Goal: Information Seeking & Learning: Learn about a topic

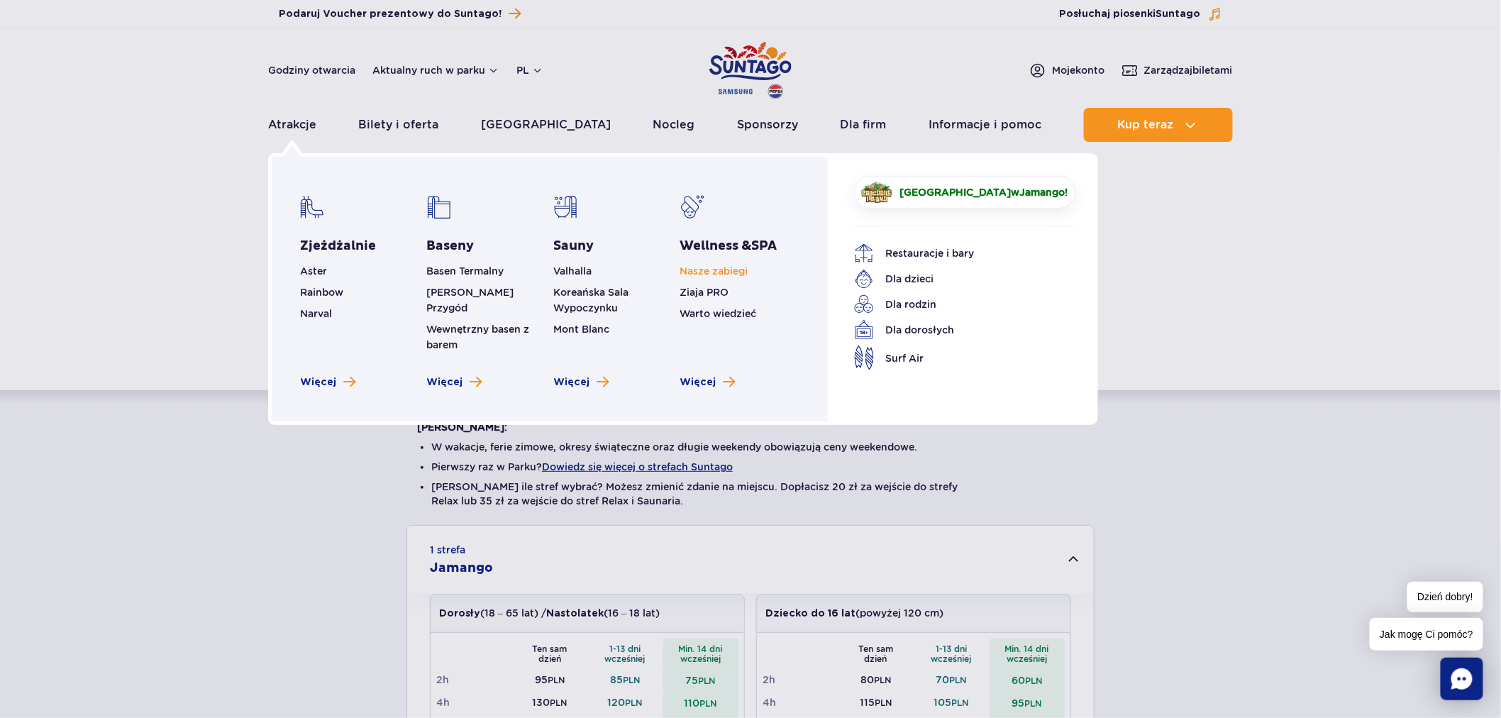
click at [707, 268] on link "Nasze zabiegi" at bounding box center [714, 270] width 68 height 11
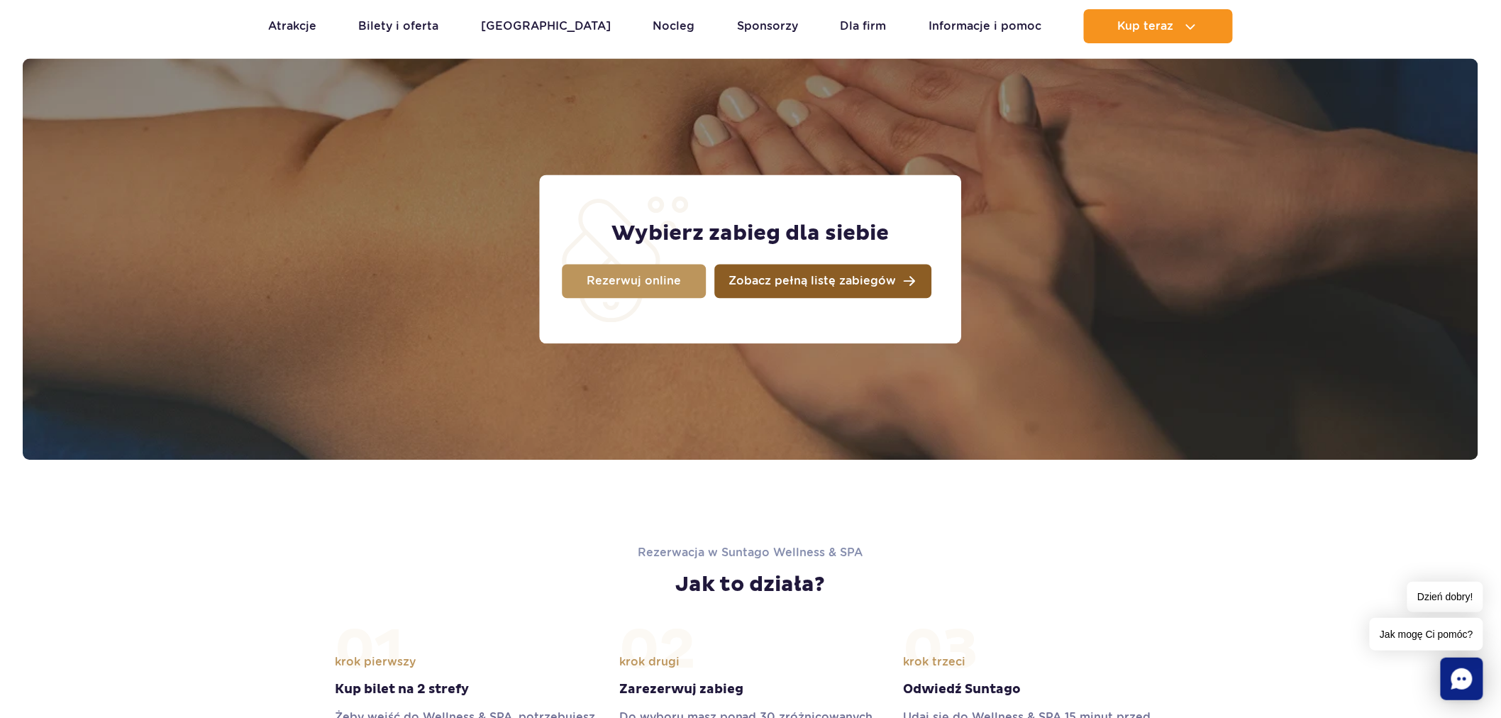
click at [814, 285] on span "Zobacz pełną listę zabiegów" at bounding box center [812, 281] width 167 height 11
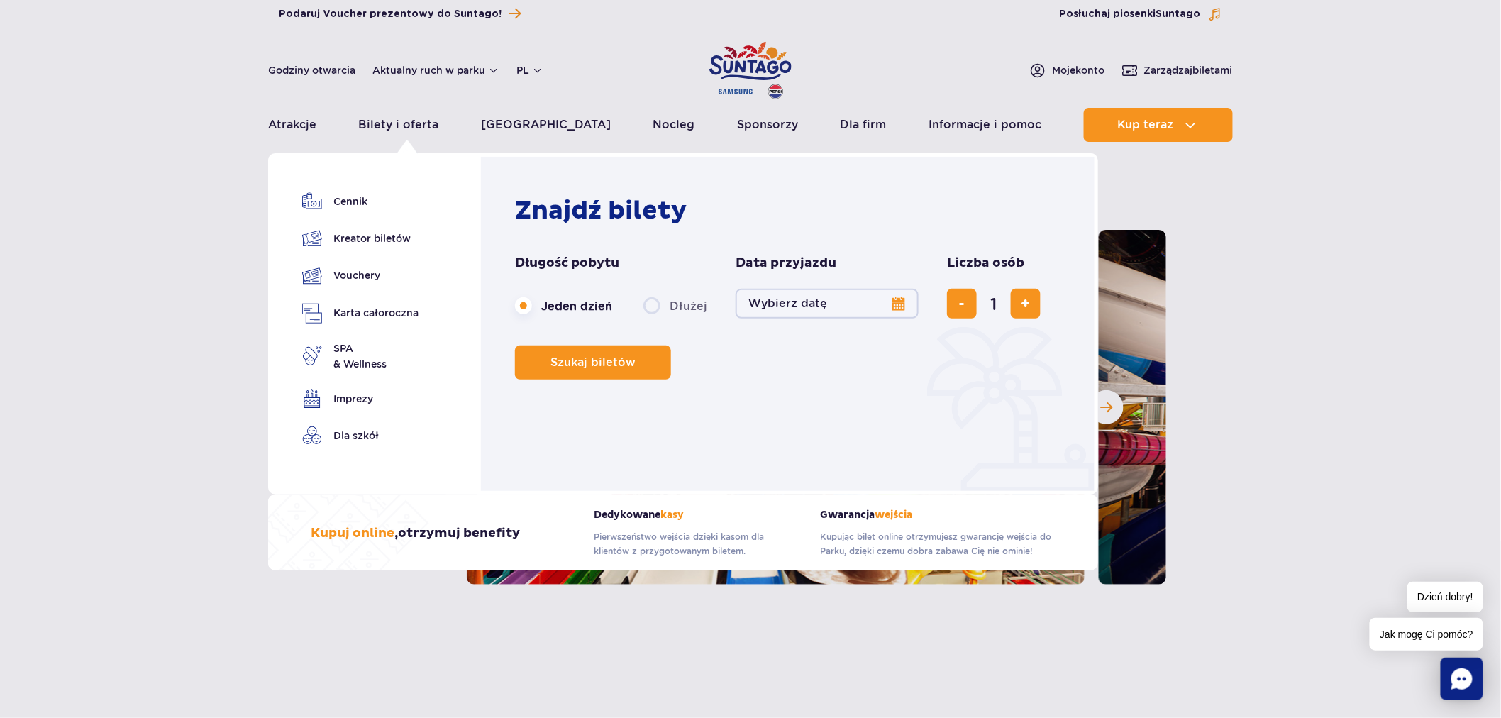
click at [935, 307] on form "Długość pobytu długość pobytu w nawigacji Jeden dzień Dłużej Data przyjazdu dat…" at bounding box center [791, 317] width 553 height 125
click at [799, 231] on div "Znajdź bilety Długość pobytu długość pobytu w nawigacji Jeden dzień Dłużej Data…" at bounding box center [791, 287] width 553 height 184
drag, startPoint x: 698, startPoint y: 214, endPoint x: 492, endPoint y: 204, distance: 206.8
click at [483, 204] on div "Znajdź bilety Długość pobytu długość pobytu w nawigacji Jeden dzień Dłużej Data…" at bounding box center [788, 323] width 621 height 341
click at [519, 206] on h2 "Znajdź bilety" at bounding box center [791, 210] width 553 height 31
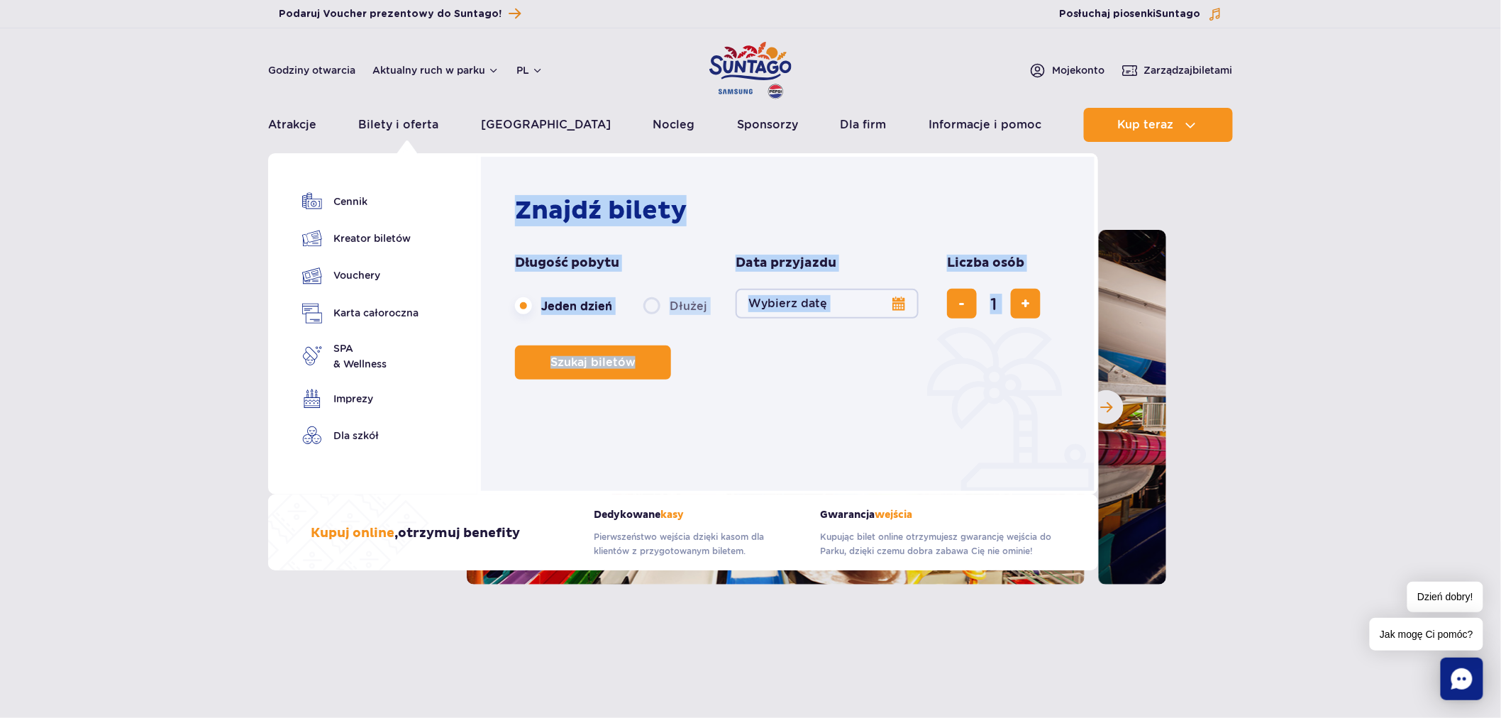
drag, startPoint x: 519, startPoint y: 206, endPoint x: 769, endPoint y: 363, distance: 295.9
click at [769, 363] on div "Znajdź bilety Długość pobytu długość pobytu w nawigacji Jeden dzień Dłużej Data…" at bounding box center [791, 287] width 553 height 184
click at [770, 363] on div "Szukaj biletów" at bounding box center [791, 363] width 553 height 34
drag, startPoint x: 770, startPoint y: 363, endPoint x: 519, endPoint y: 211, distance: 293.5
click at [498, 197] on div "Znajdź bilety Długość pobytu długość pobytu w nawigacji Jeden dzień Dłużej Data…" at bounding box center [788, 323] width 621 height 341
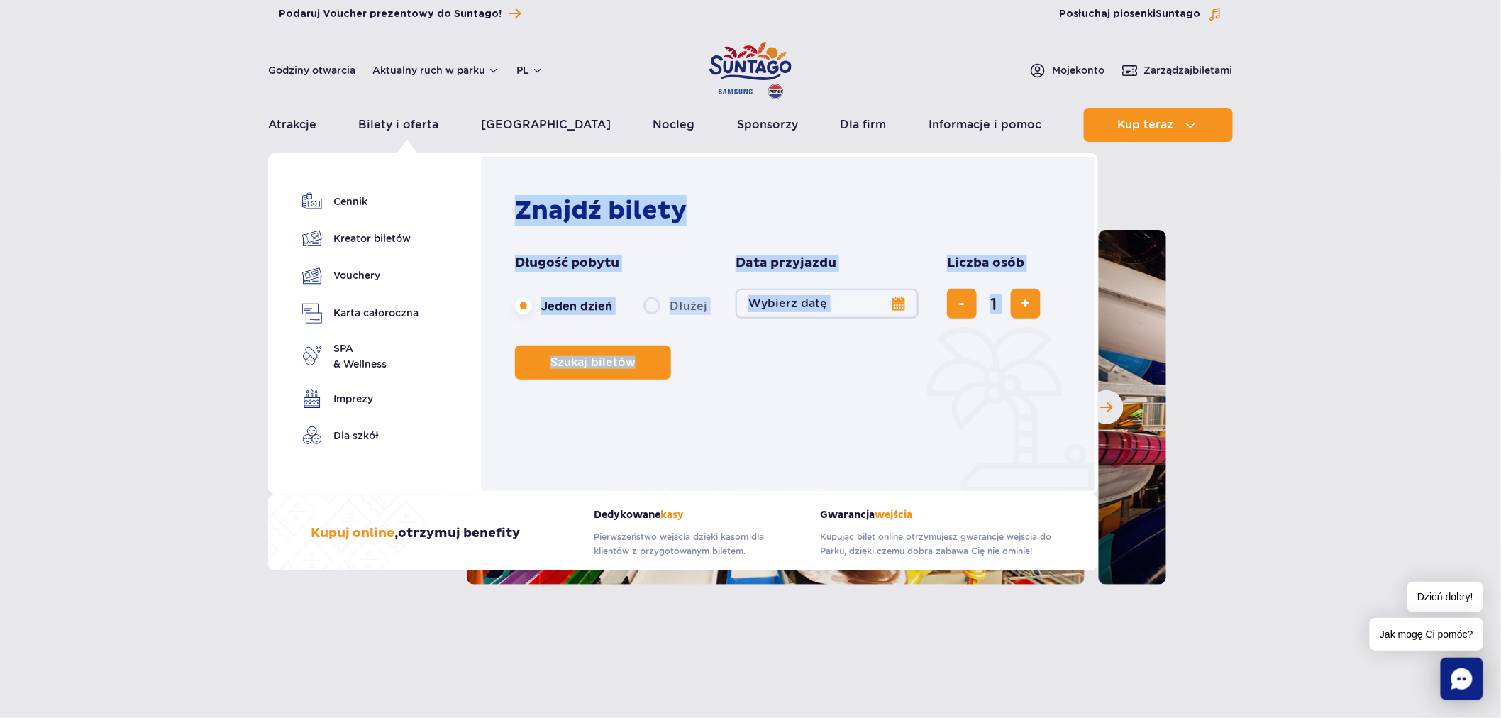
click at [519, 211] on h2 "Znajdź bilety" at bounding box center [791, 210] width 553 height 31
drag, startPoint x: 519, startPoint y: 211, endPoint x: 724, endPoint y: 363, distance: 255.3
click at [724, 363] on div "Znajdź bilety Długość pobytu długość pobytu w nawigacji Jeden dzień Dłużej Data…" at bounding box center [791, 287] width 553 height 184
click at [724, 363] on div "Szukaj biletów" at bounding box center [791, 363] width 553 height 34
drag, startPoint x: 724, startPoint y: 363, endPoint x: 513, endPoint y: 214, distance: 258.7
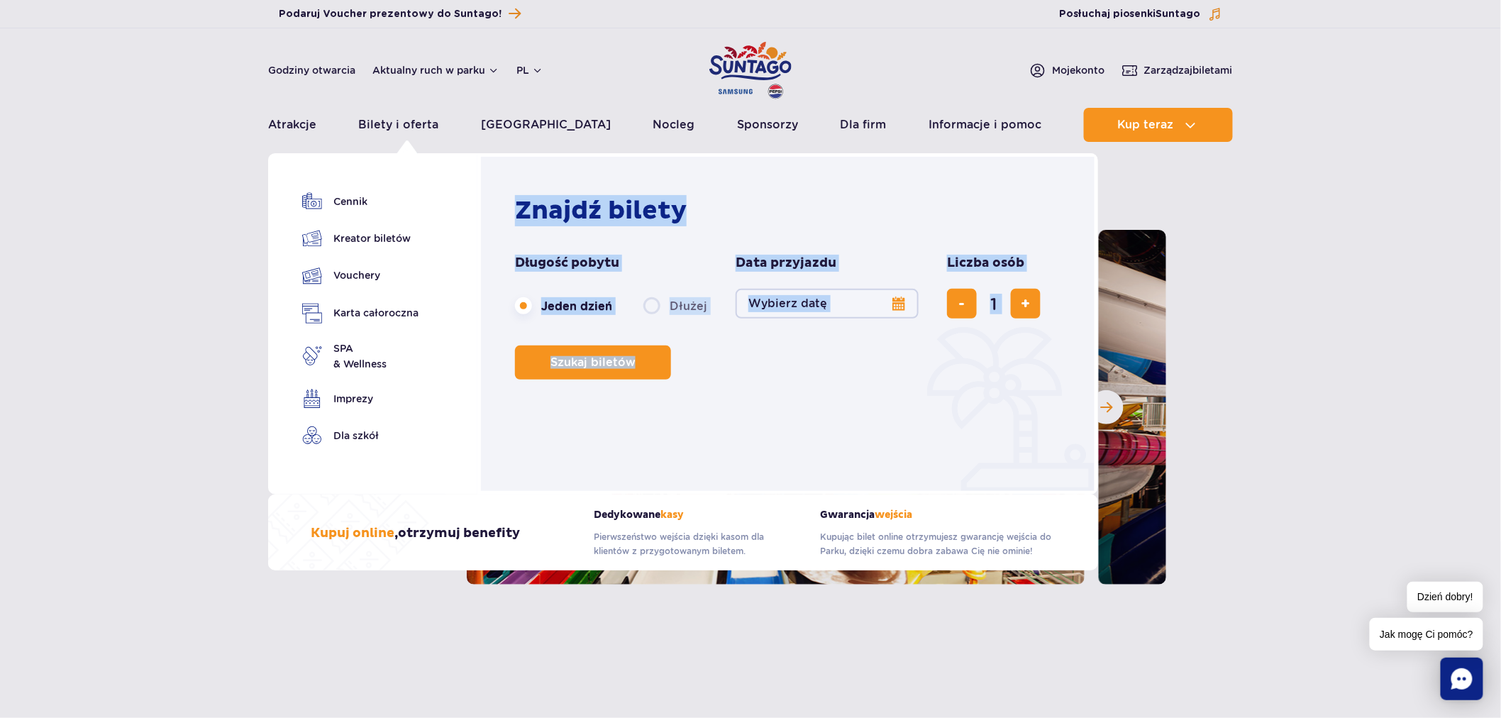
click at [513, 214] on div "Znajdź bilety Długość pobytu długość pobytu w nawigacji Jeden dzień Dłużej Data…" at bounding box center [788, 323] width 621 height 341
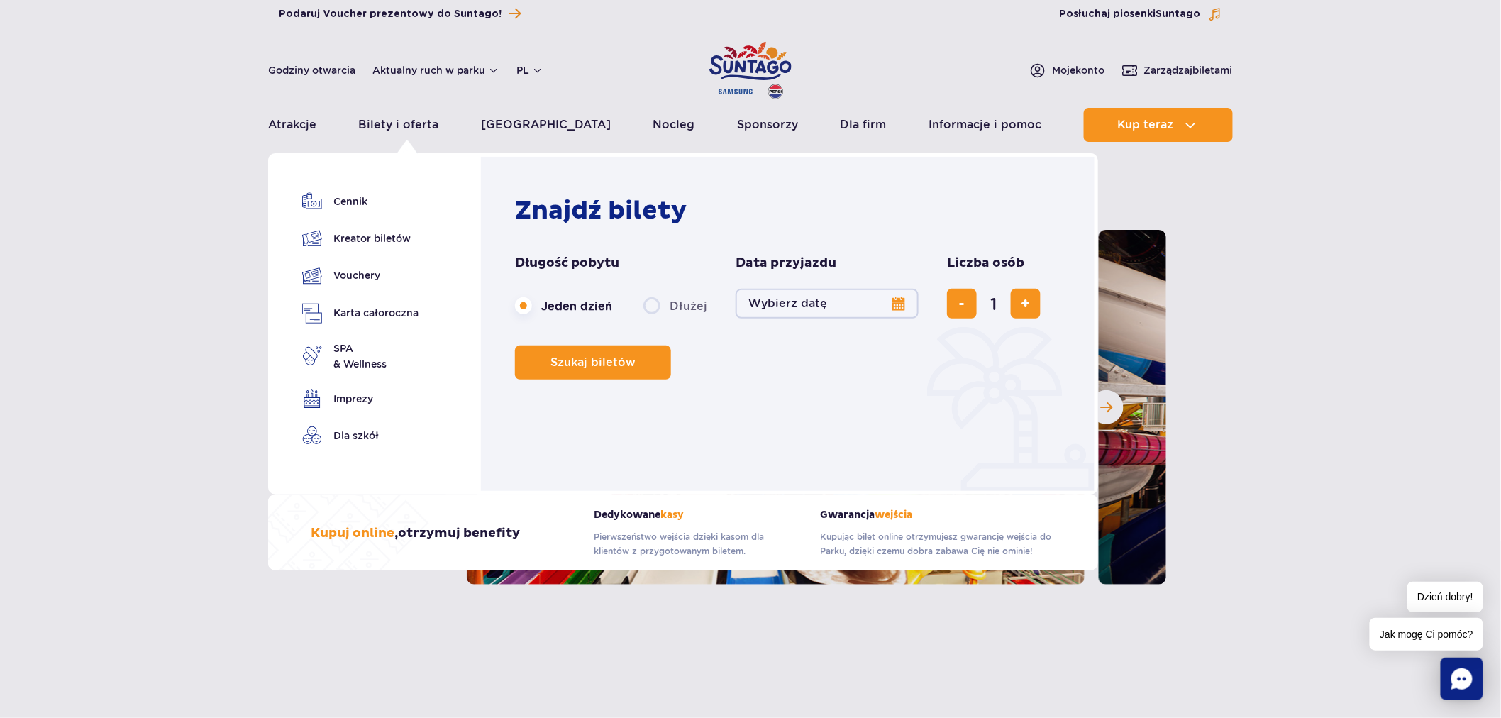
click at [513, 214] on div "Znajdź bilety Długość pobytu długość pobytu w nawigacji Jeden dzień Dłużej Data…" at bounding box center [788, 323] width 621 height 341
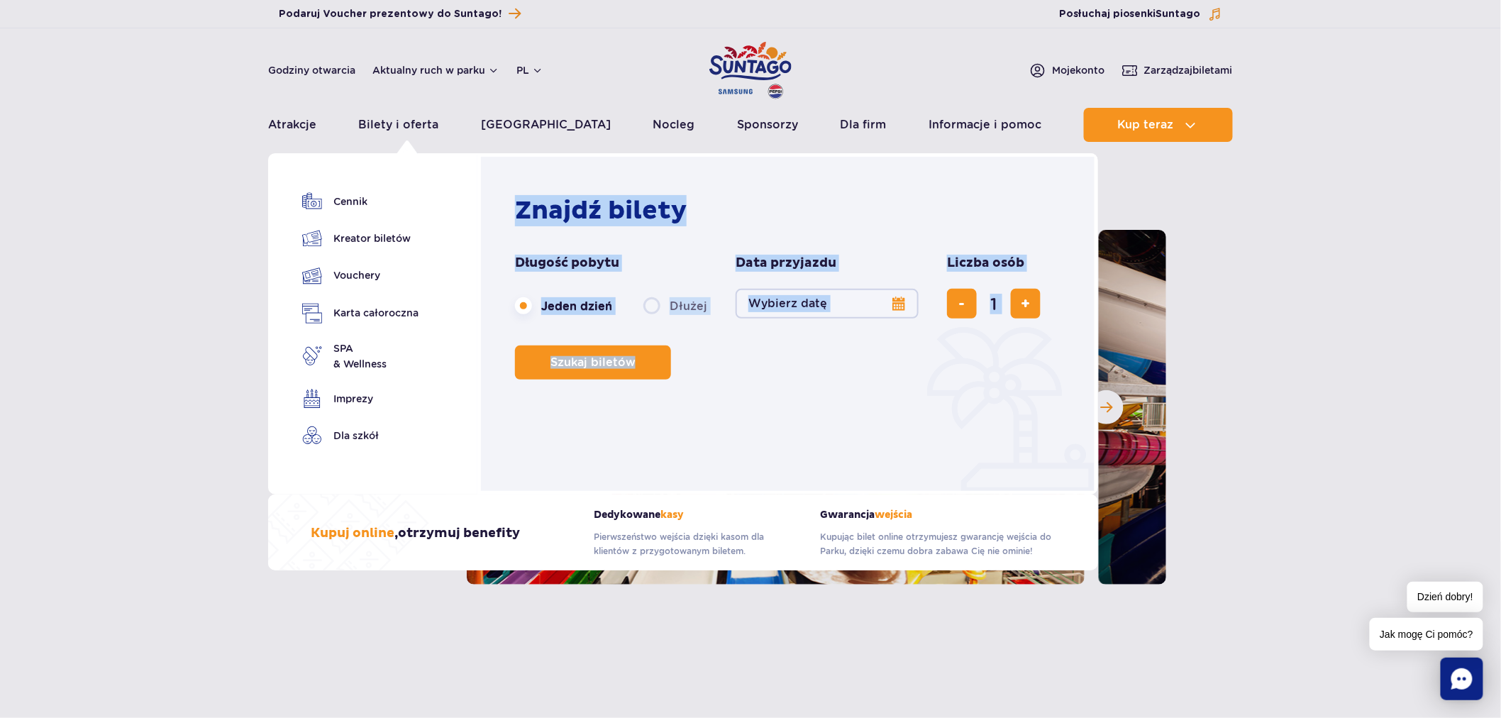
drag, startPoint x: 513, startPoint y: 214, endPoint x: 724, endPoint y: 373, distance: 264.5
click at [724, 373] on div "Znajdź bilety Długość pobytu długość pobytu w nawigacji Jeden dzień Dłużej Data…" at bounding box center [788, 323] width 621 height 341
click at [724, 373] on div "Szukaj biletów" at bounding box center [791, 363] width 553 height 34
drag, startPoint x: 724, startPoint y: 373, endPoint x: 500, endPoint y: 188, distance: 290.9
click at [500, 188] on div "Znajdź bilety Długość pobytu długość pobytu w nawigacji Jeden dzień Dłużej Data…" at bounding box center [788, 323] width 621 height 341
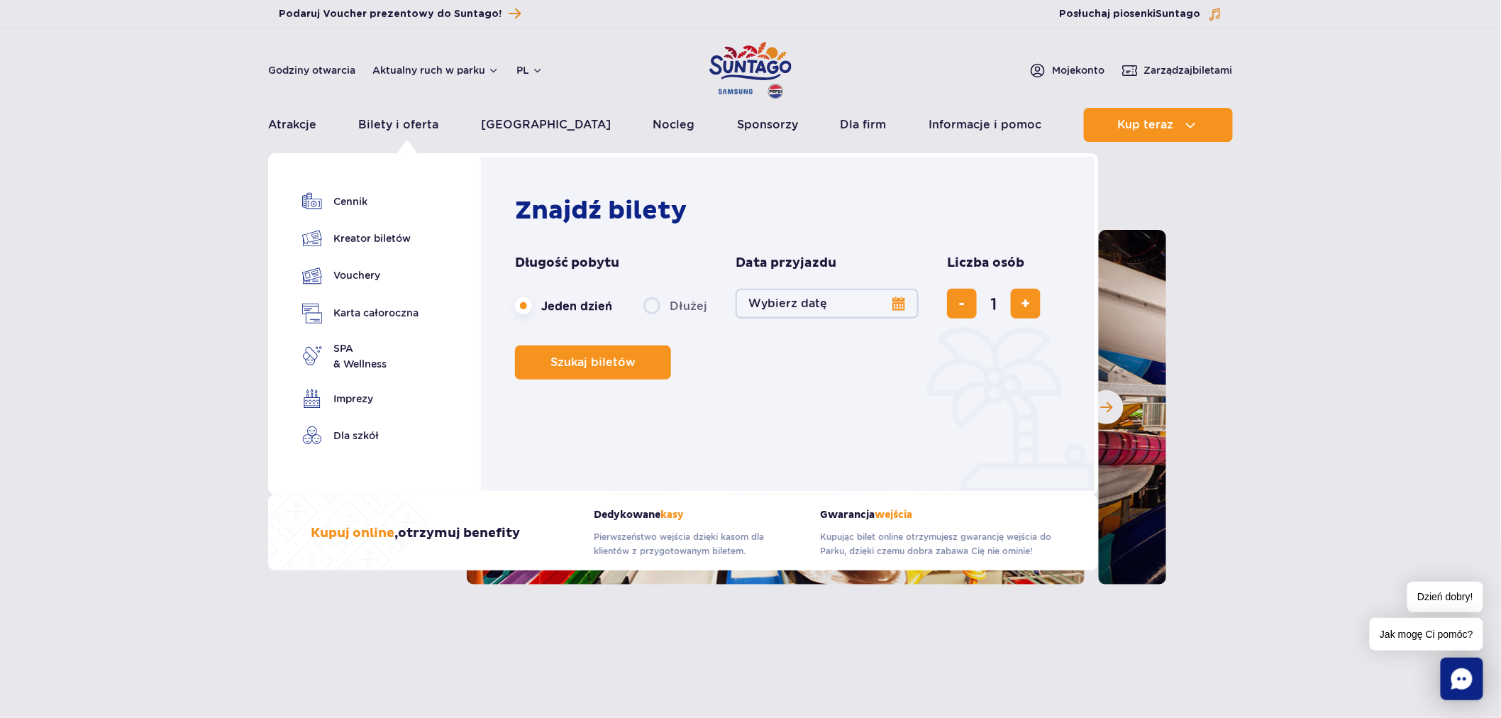
click at [500, 188] on div "Znajdź bilety Długość pobytu długość pobytu w nawigacji Jeden dzień Dłużej Data…" at bounding box center [788, 323] width 621 height 341
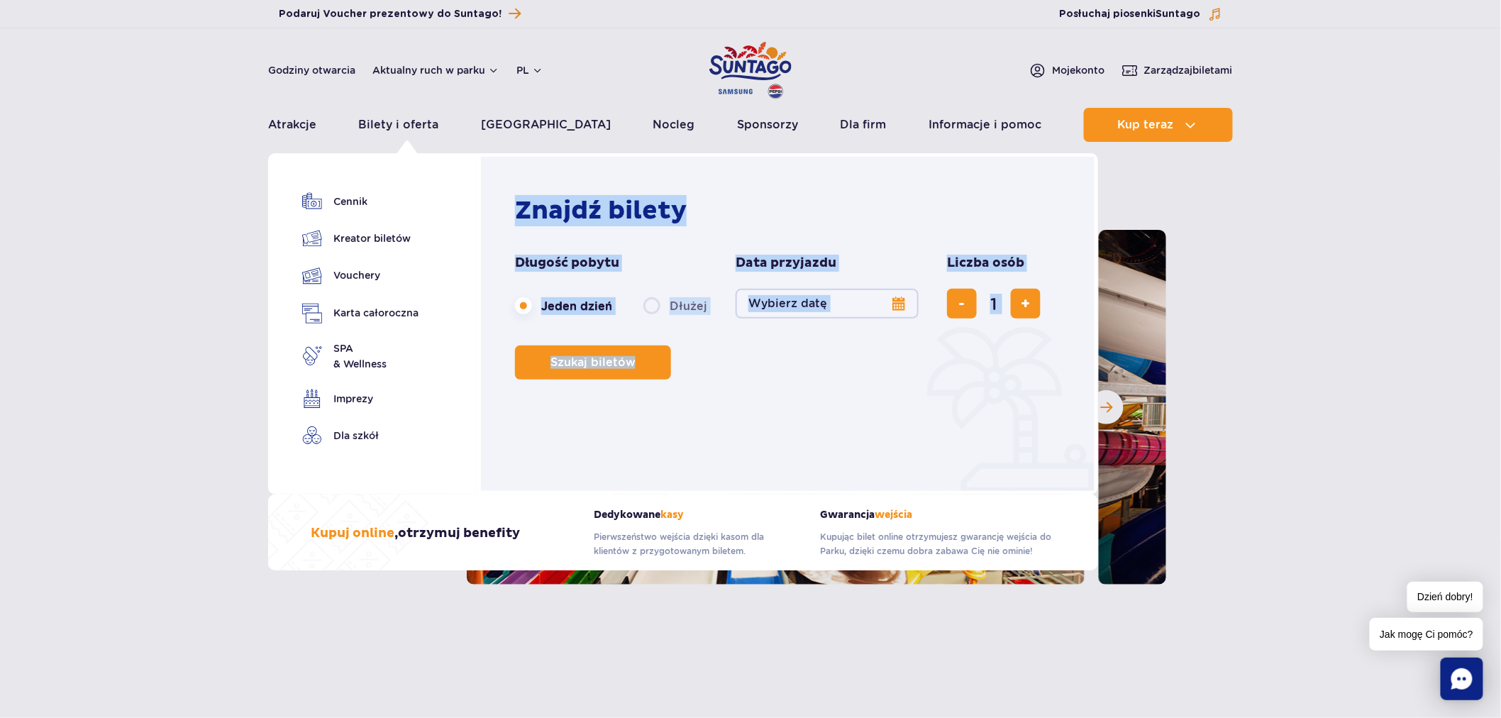
drag, startPoint x: 500, startPoint y: 188, endPoint x: 773, endPoint y: 367, distance: 327.1
click at [773, 367] on div "Znajdź bilety Długość pobytu długość pobytu w nawigacji Jeden dzień Dłużej Data…" at bounding box center [788, 323] width 621 height 341
click at [773, 367] on div "Szukaj biletów" at bounding box center [791, 363] width 553 height 34
drag, startPoint x: 773, startPoint y: 367, endPoint x: 475, endPoint y: 200, distance: 341.5
click at [475, 200] on div "Bilety i oferta Cennik Kreator biletów Vouchery SPA & Wellness 1" at bounding box center [683, 323] width 830 height 341
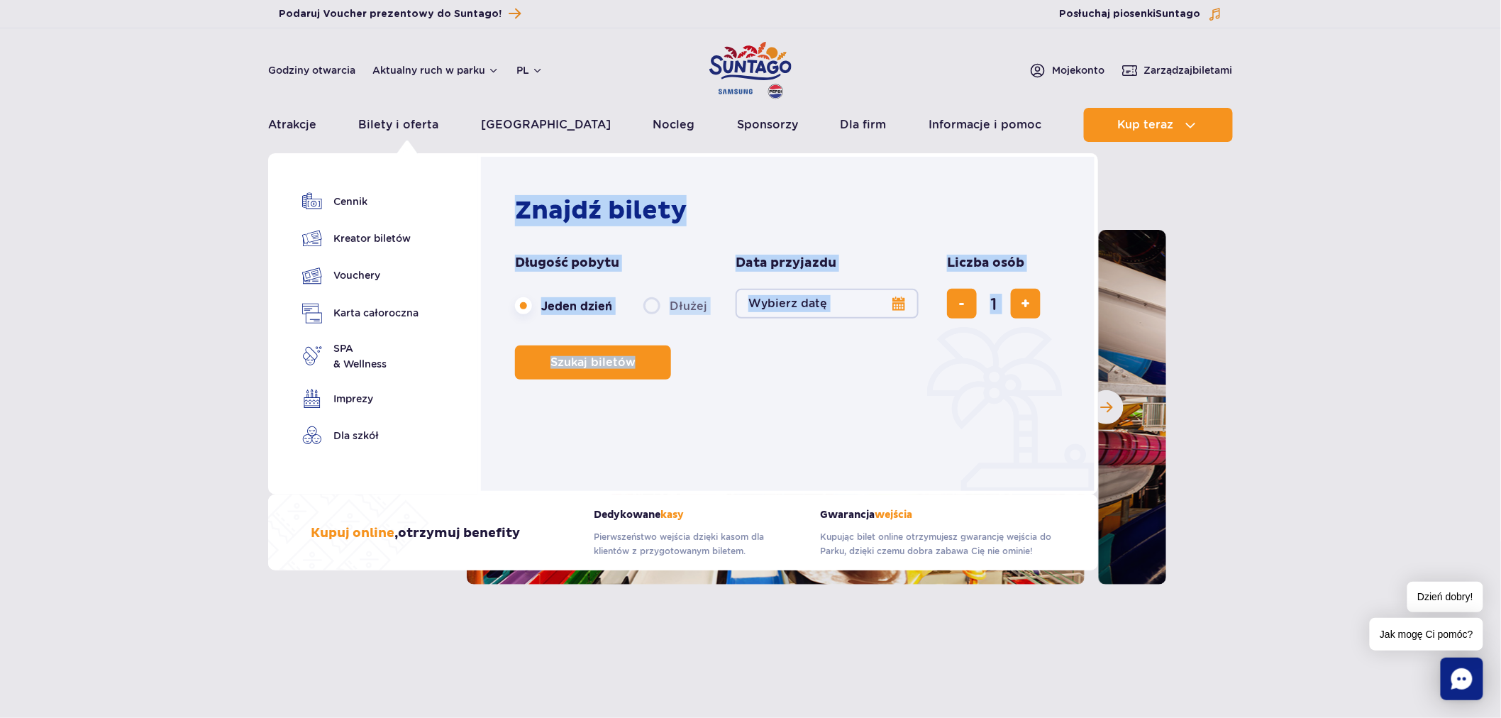
click at [521, 202] on h2 "Znajdź bilety" at bounding box center [791, 210] width 553 height 31
drag, startPoint x: 514, startPoint y: 207, endPoint x: 783, endPoint y: 413, distance: 339.2
click at [783, 413] on div "Znajdź bilety Długość pobytu długość pobytu w nawigacji Jeden dzień Dłużej Data…" at bounding box center [791, 327] width 553 height 264
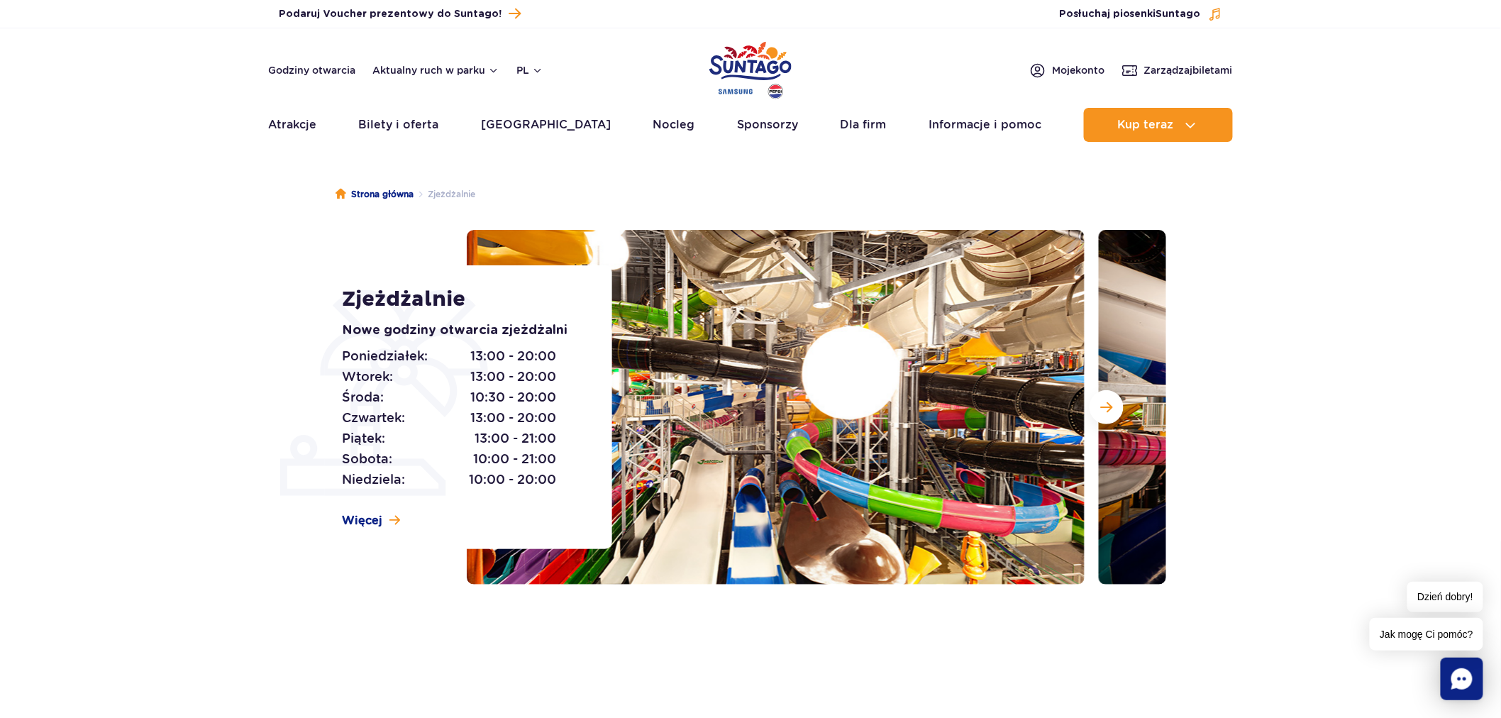
click at [1401, 392] on section "Zjeżdżalnie Nowe godziny otwarcia zjeżdżalni Poniedziałek: 13:00 - 20:00 Wtorek…" at bounding box center [750, 407] width 1501 height 355
click at [299, 67] on link "Godziny otwarcia" at bounding box center [311, 70] width 87 height 14
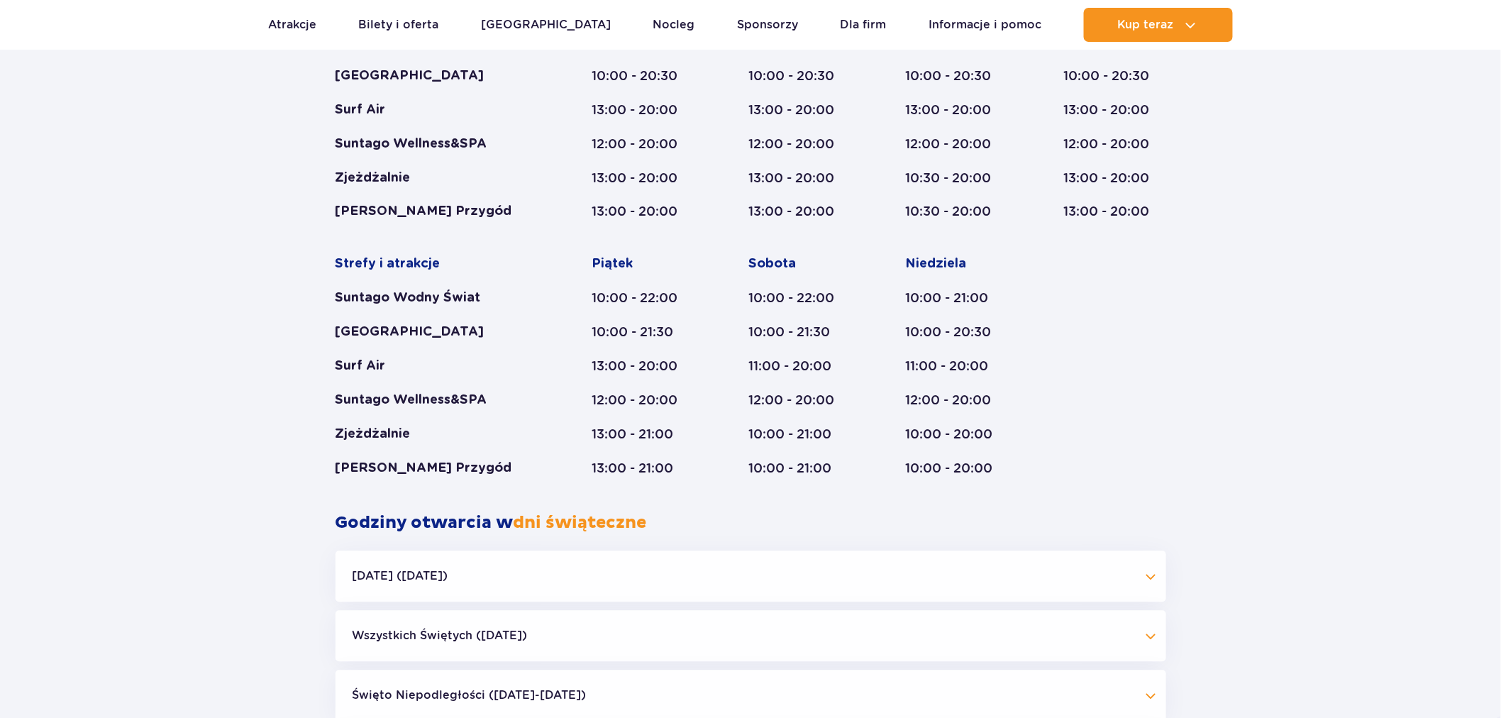
scroll to position [1225, 0]
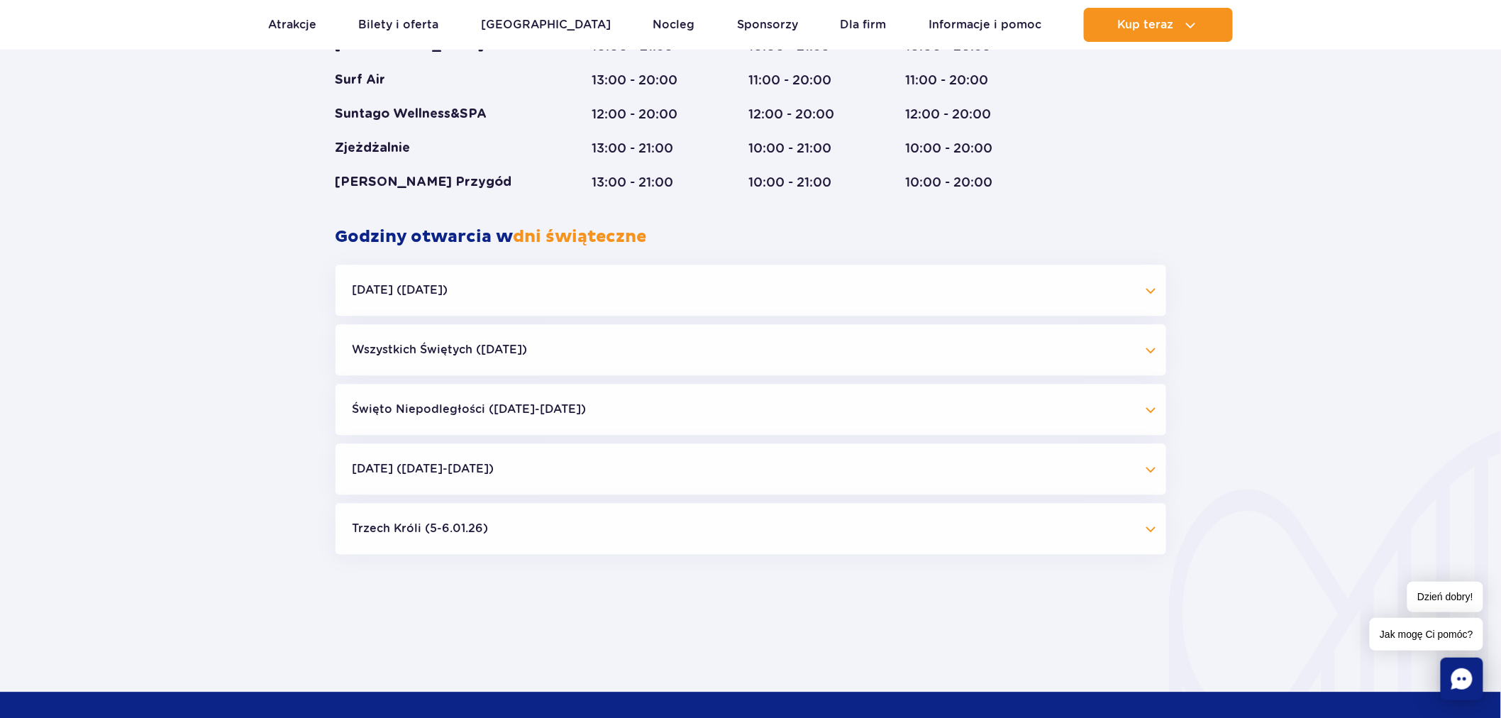
click at [537, 342] on button "Wszystkich Świętych (01.11.25)" at bounding box center [751, 349] width 831 height 51
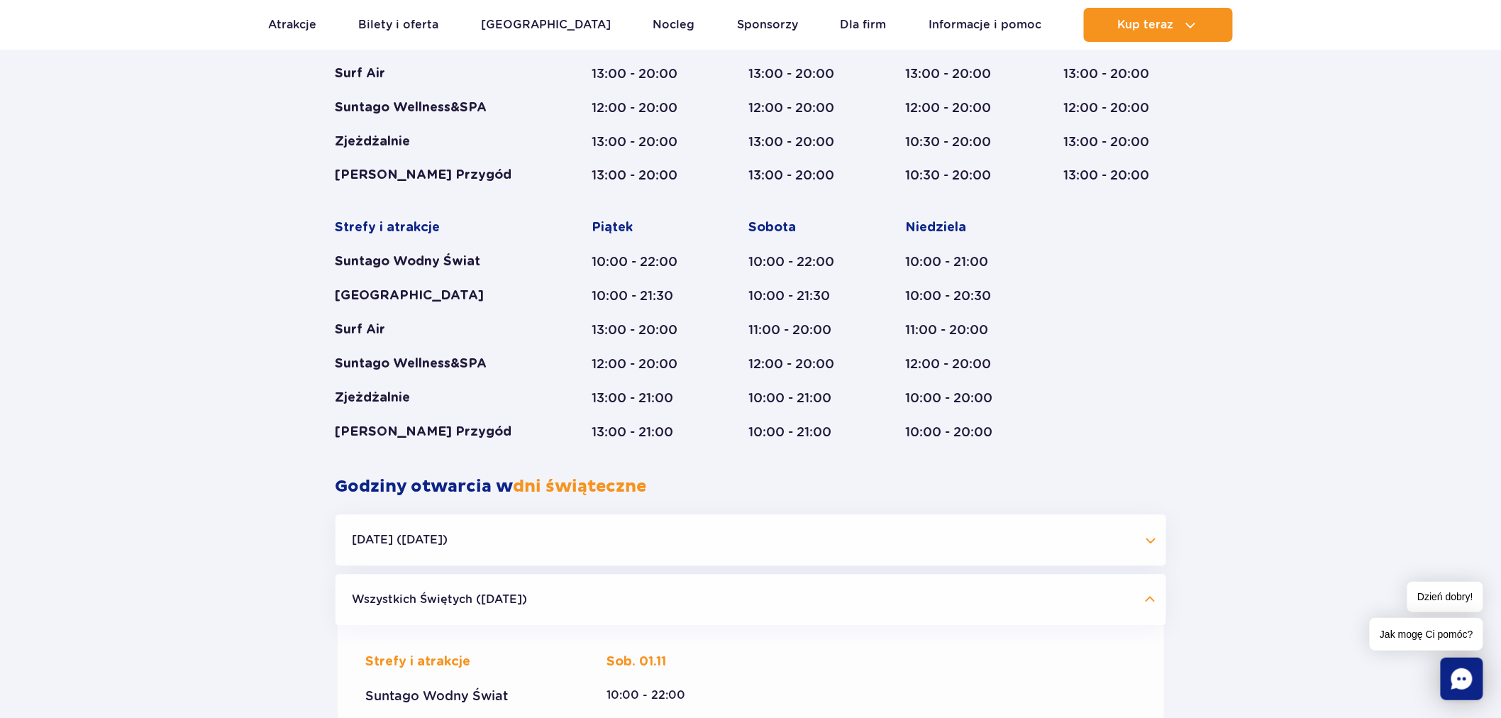
scroll to position [674, 0]
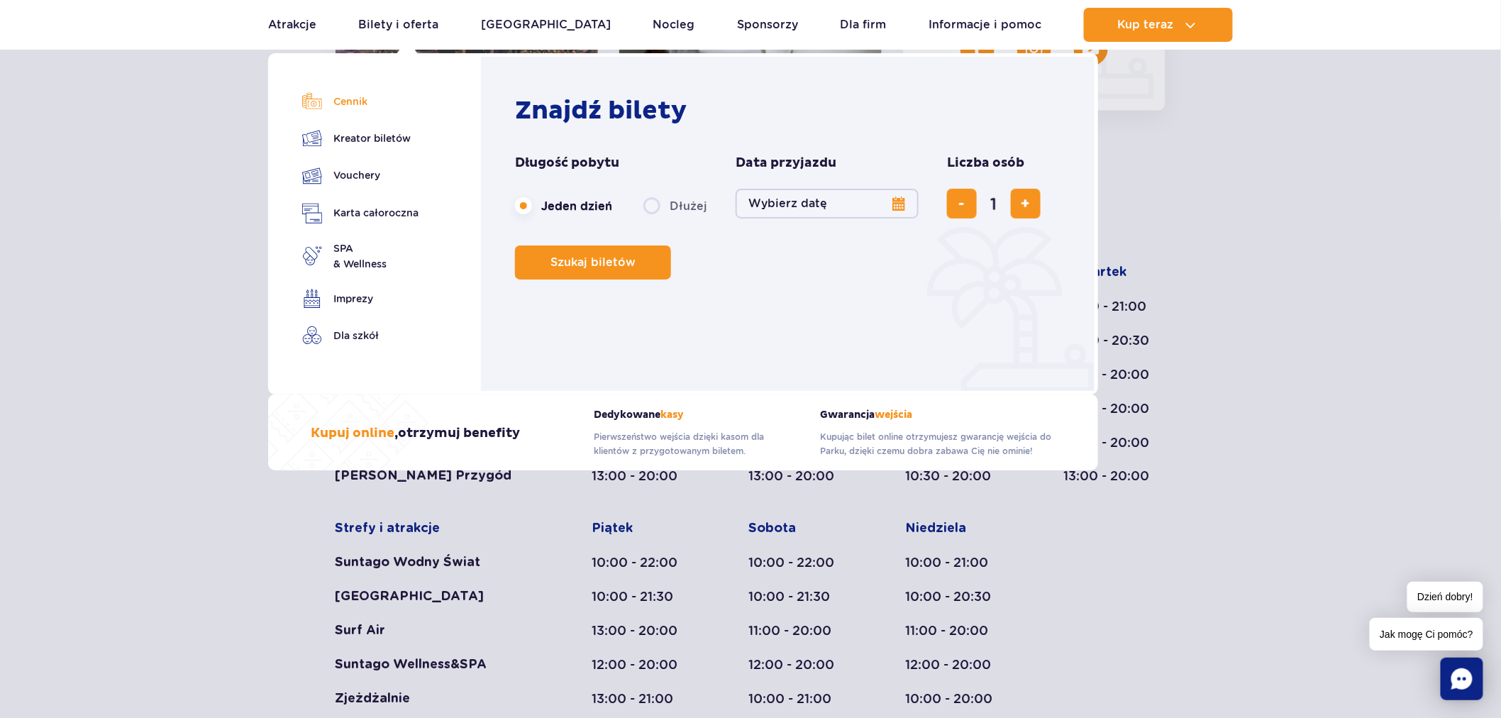
click at [357, 95] on link "Cennik" at bounding box center [360, 102] width 116 height 20
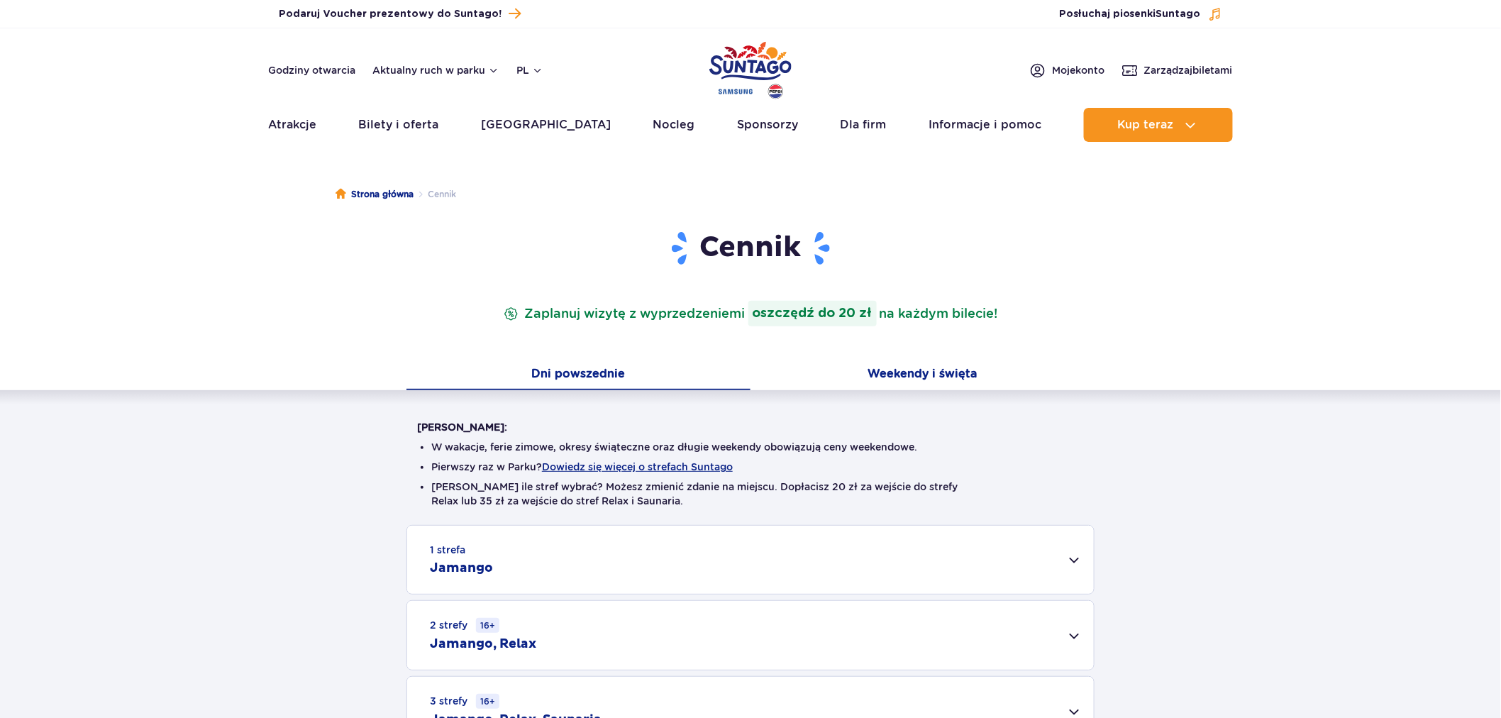
click at [905, 375] on button "Weekendy i święta" at bounding box center [923, 375] width 344 height 30
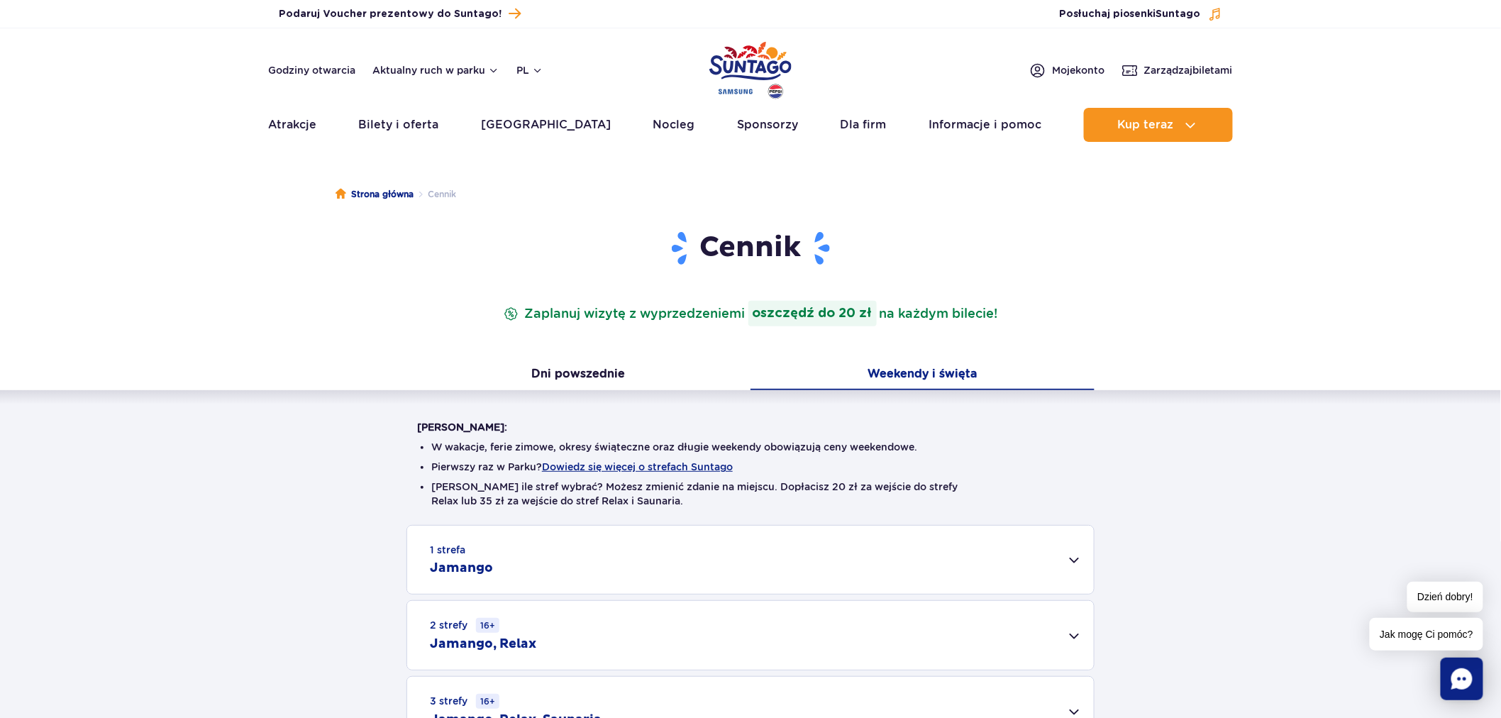
click at [755, 572] on div "1 strefa Jamango" at bounding box center [750, 560] width 687 height 68
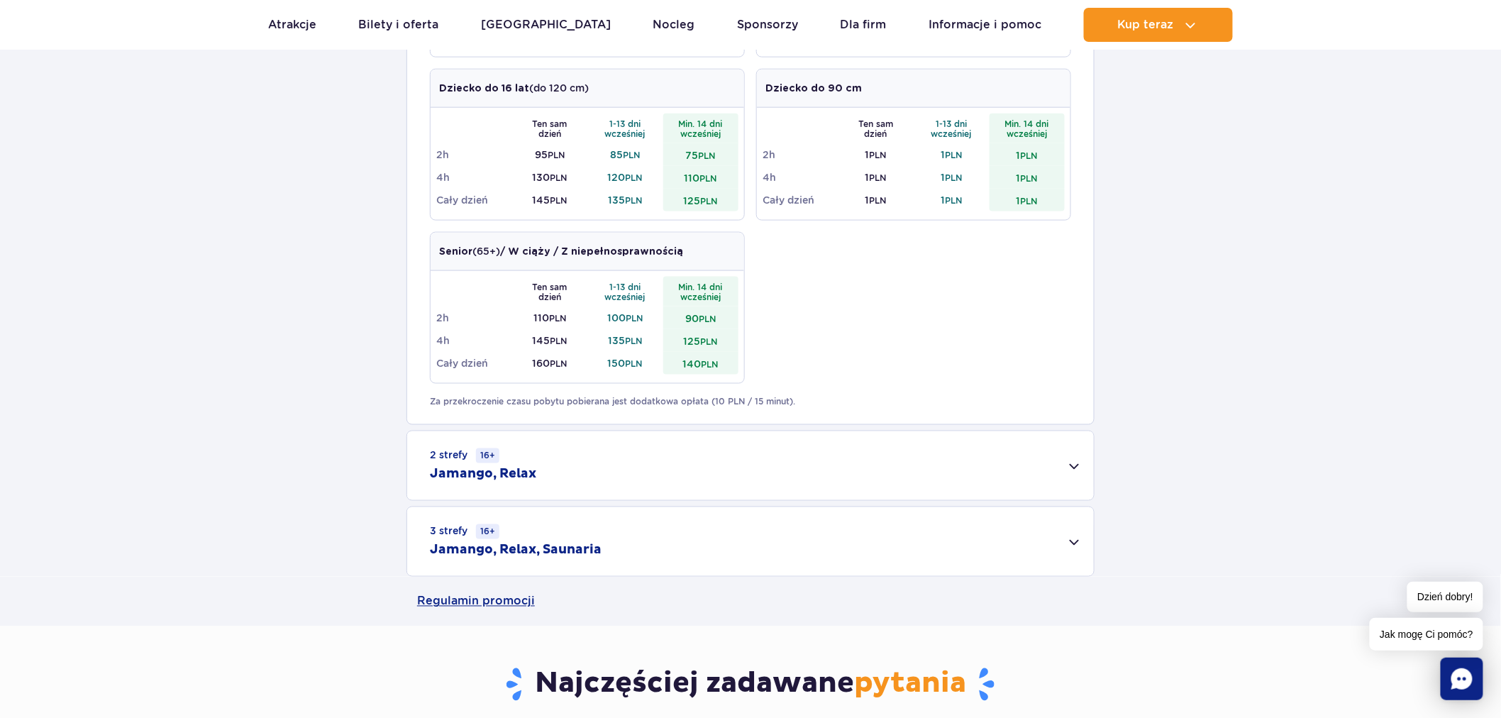
scroll to position [788, 0]
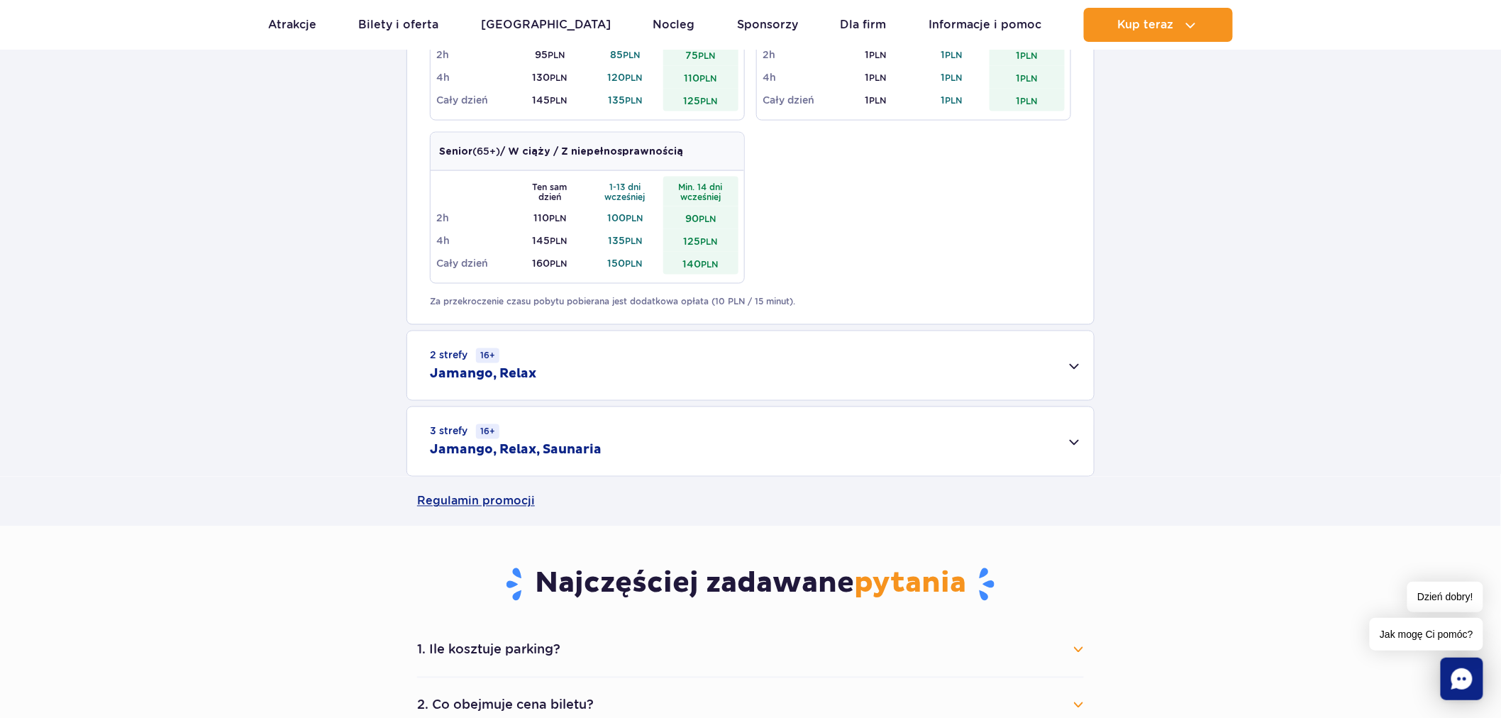
click at [498, 445] on h2 "Jamango, Relax, Saunaria" at bounding box center [516, 450] width 172 height 17
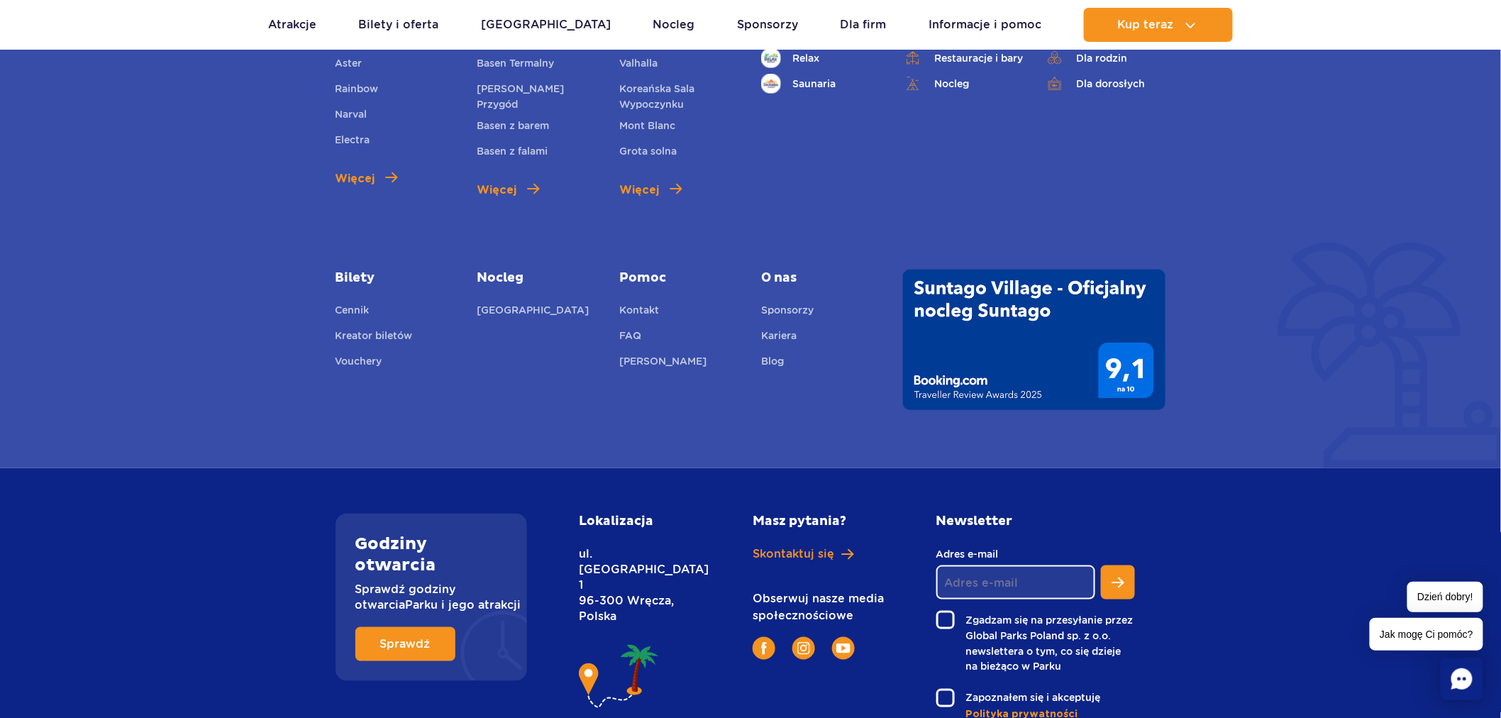
scroll to position [2793, 0]
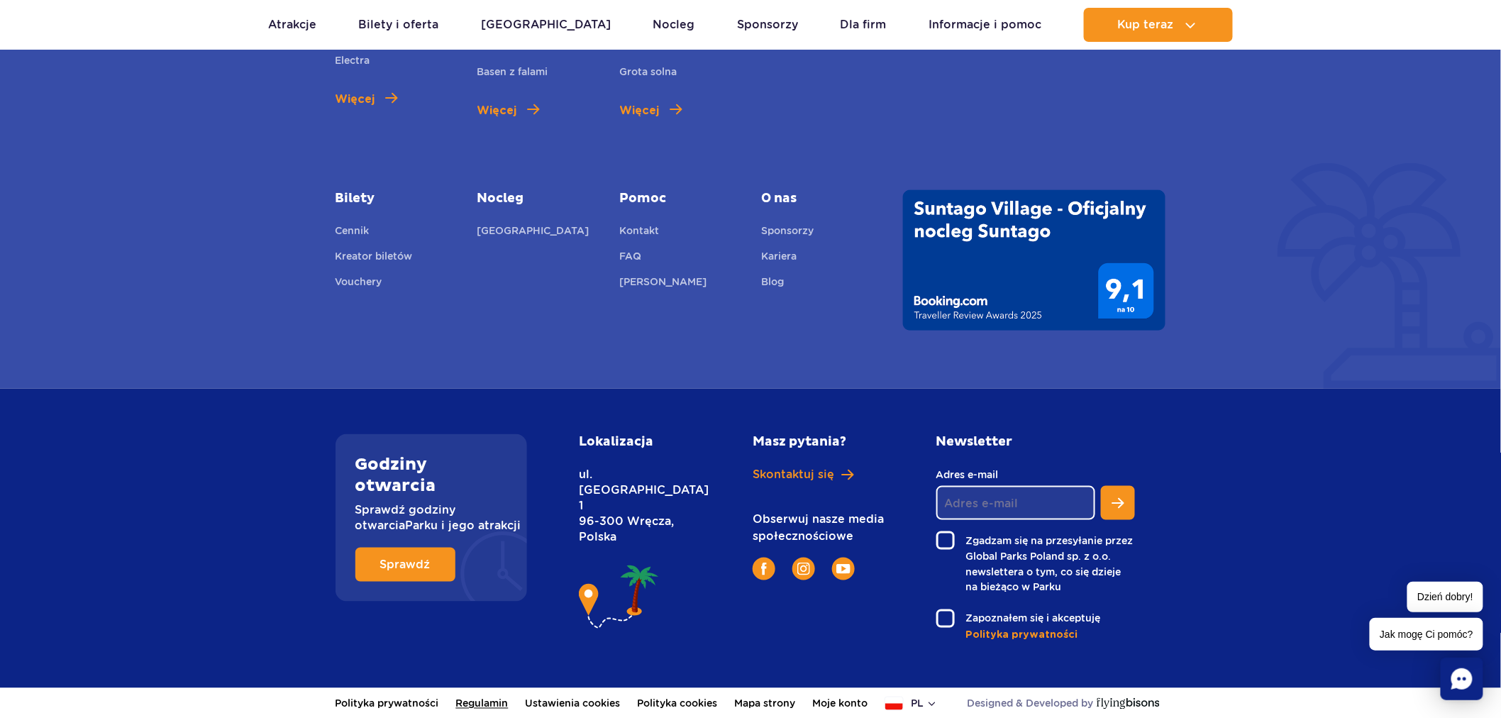
click at [481, 705] on link "Regulamin" at bounding box center [482, 703] width 53 height 31
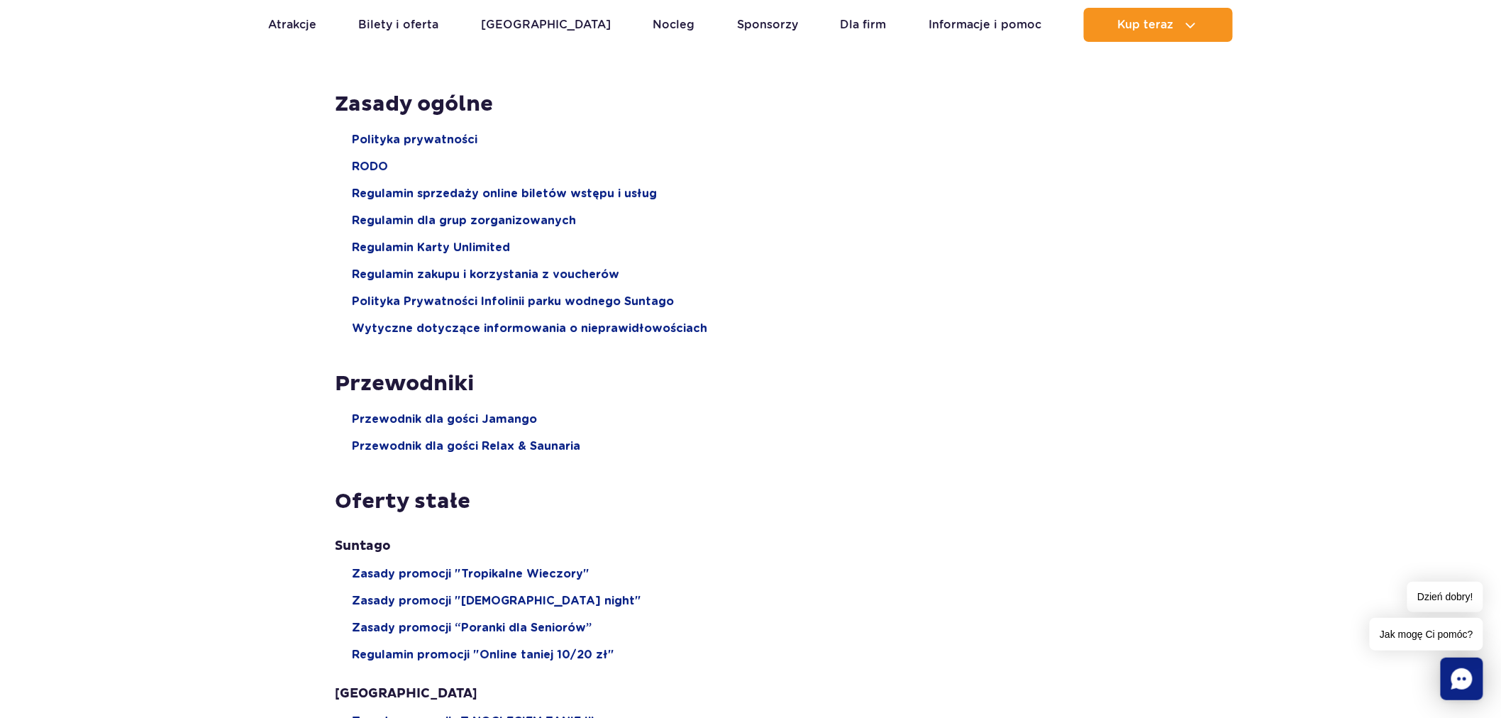
scroll to position [158, 0]
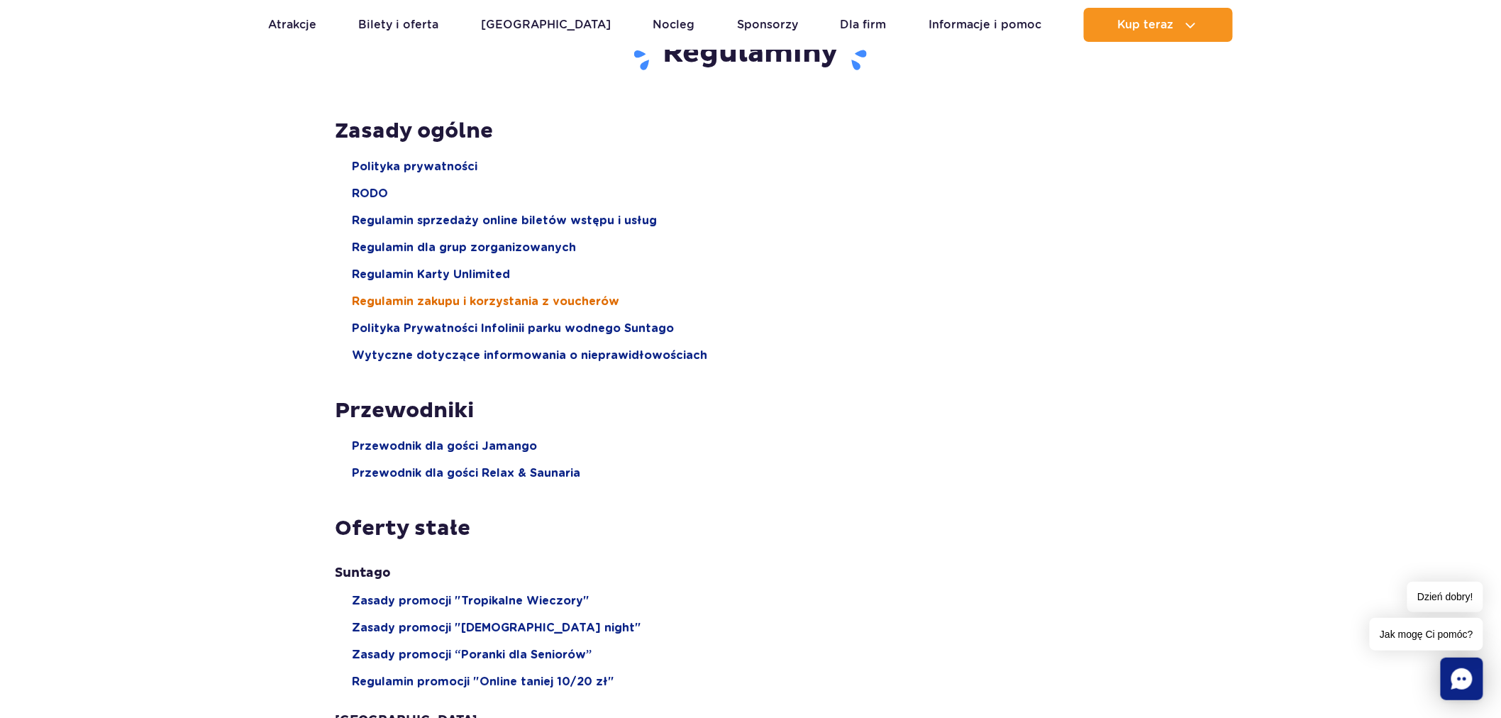
click at [534, 306] on span "Regulamin zakupu i korzystania z voucherów" at bounding box center [487, 302] width 268 height 16
